Goal: Task Accomplishment & Management: Use online tool/utility

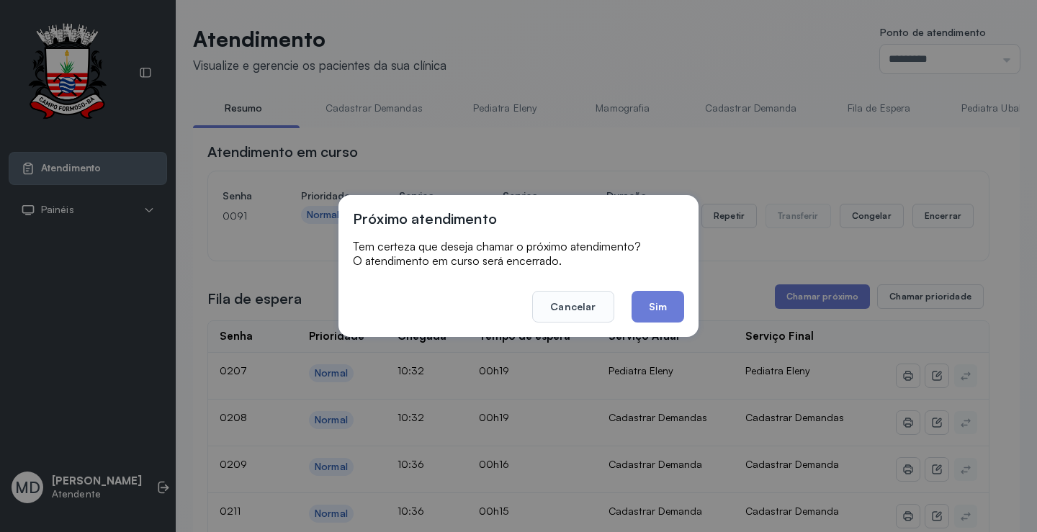
click at [650, 305] on button "Sim" at bounding box center [658, 307] width 53 height 32
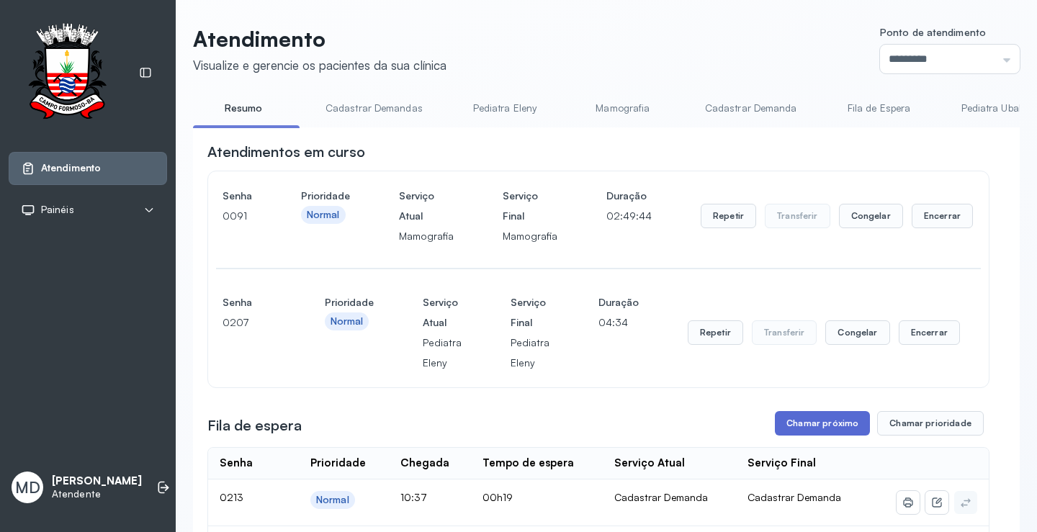
click at [815, 423] on button "Chamar próximo" at bounding box center [822, 423] width 95 height 24
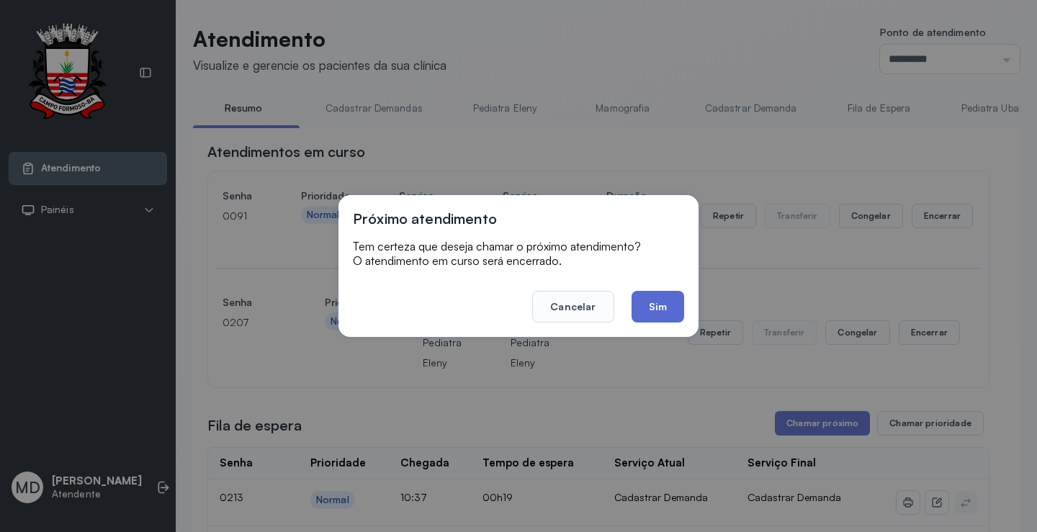
click at [651, 292] on button "Sim" at bounding box center [658, 307] width 53 height 32
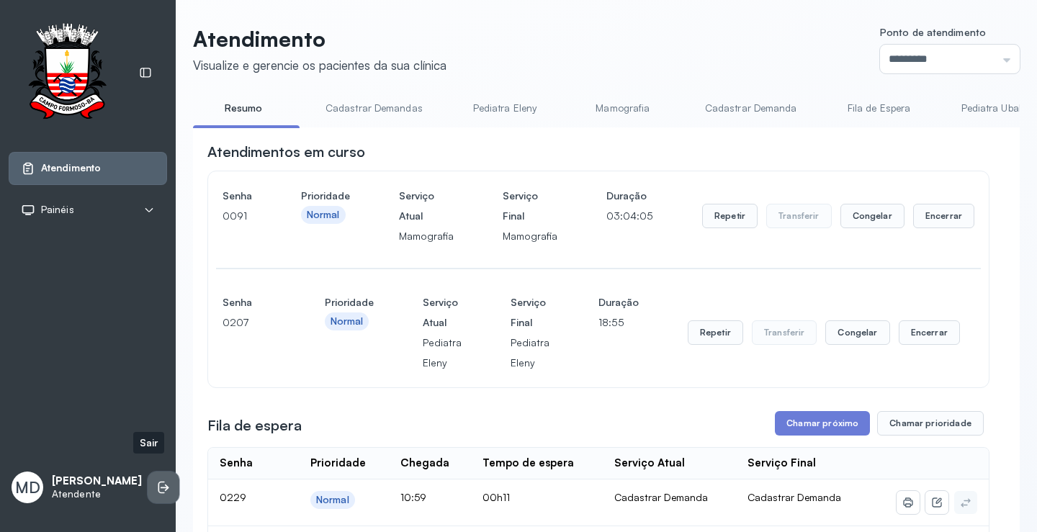
click at [158, 482] on icon at bounding box center [161, 488] width 6 height 12
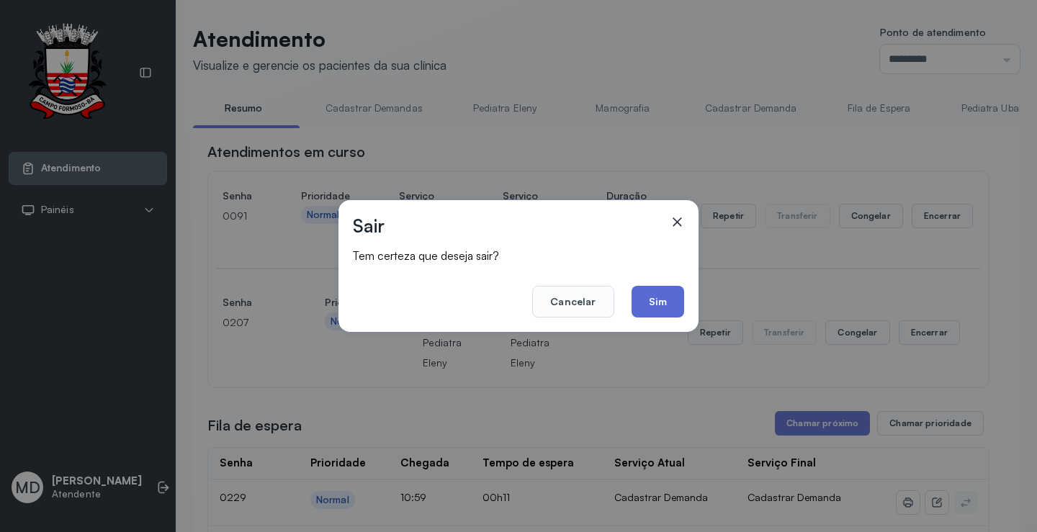
click at [650, 301] on button "Sim" at bounding box center [658, 302] width 53 height 32
